Goal: Check status: Check status

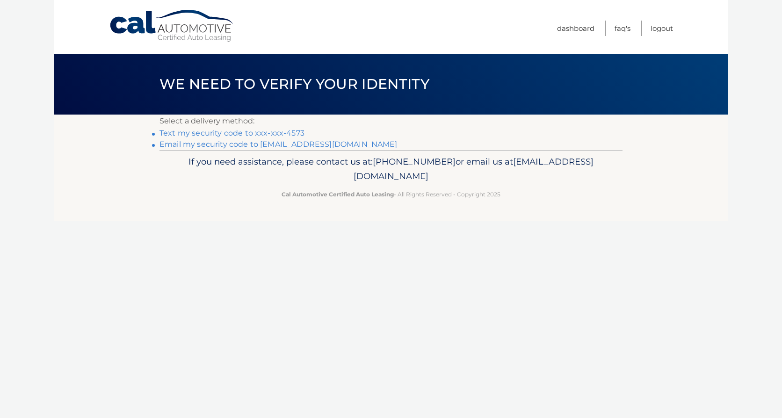
click at [247, 133] on link "Text my security code to xxx-xxx-4573" at bounding box center [231, 133] width 145 height 9
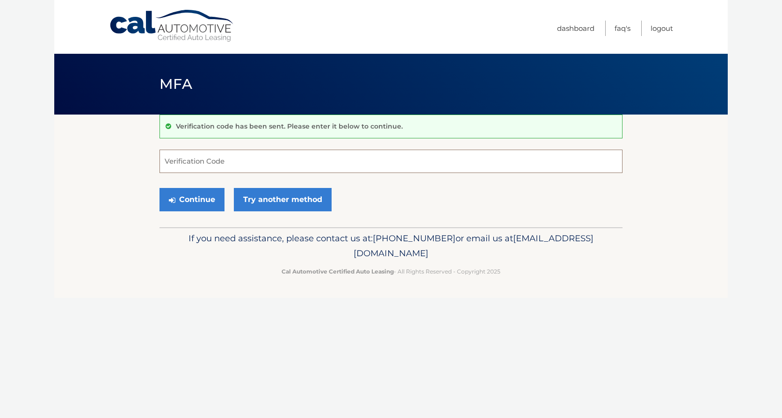
click at [226, 164] on input "Verification Code" at bounding box center [390, 161] width 463 height 23
type input "043339"
click at [191, 194] on button "Continue" at bounding box center [191, 199] width 65 height 23
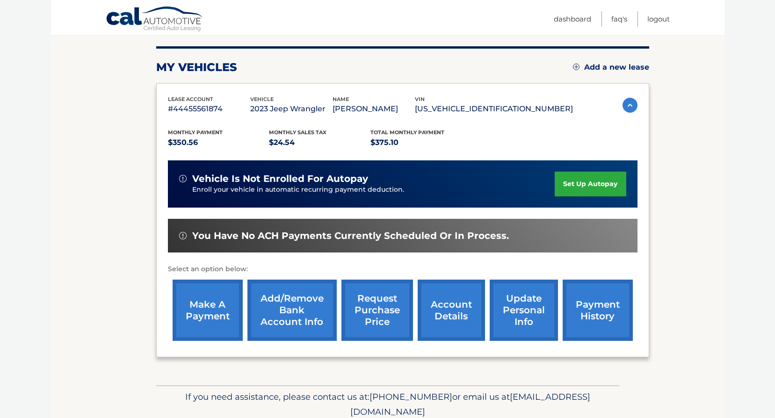
scroll to position [94, 0]
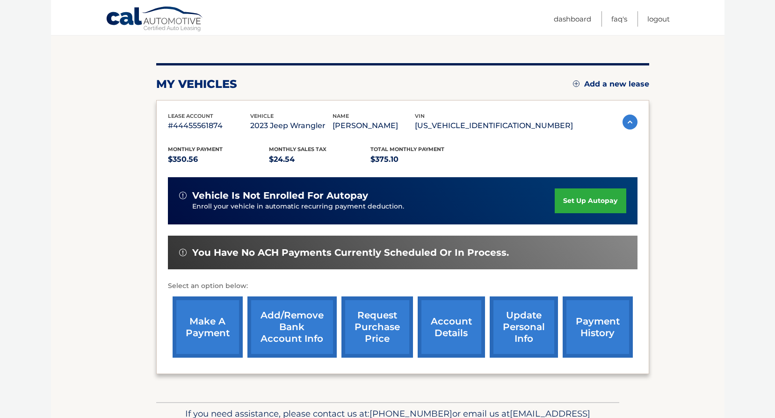
click at [597, 331] on link "payment history" at bounding box center [597, 326] width 70 height 61
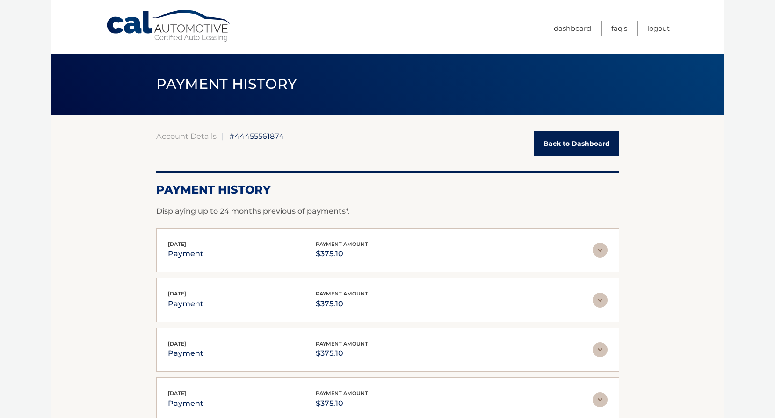
click at [601, 249] on img at bounding box center [599, 250] width 15 height 15
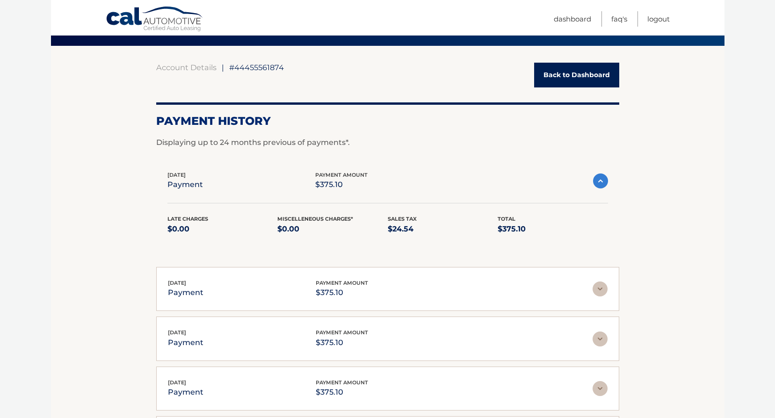
scroll to position [94, 0]
